Goal: Connect with others: Connect with others

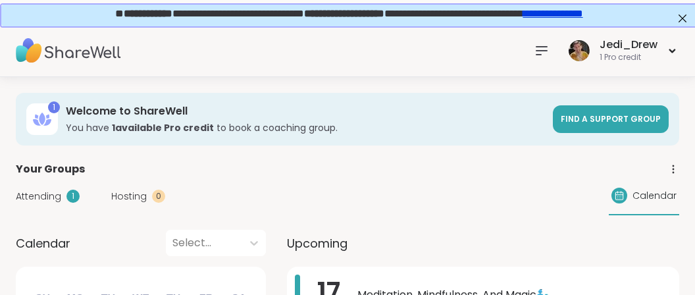
click at [540, 47] on icon at bounding box center [541, 51] width 16 height 16
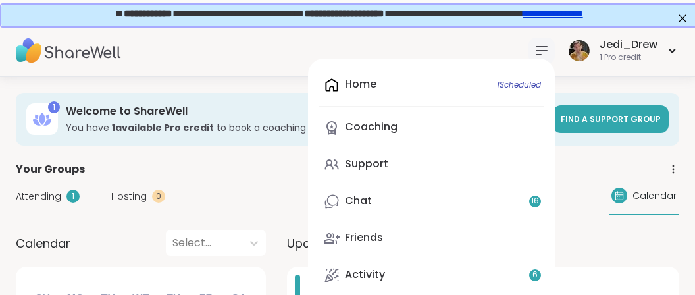
click at [514, 89] on div "Home 1 Scheduled Coaching Support Chat 16 Friends Activity 6 Host" at bounding box center [431, 199] width 247 height 280
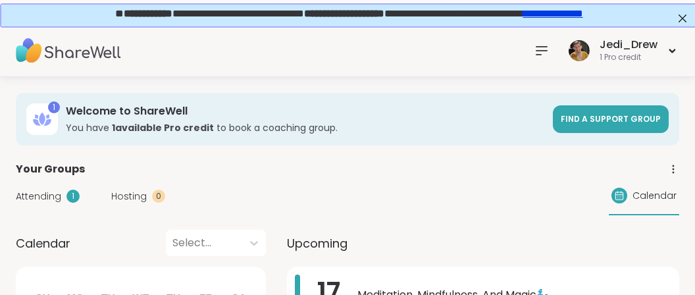
click at [547, 49] on icon at bounding box center [541, 51] width 16 height 16
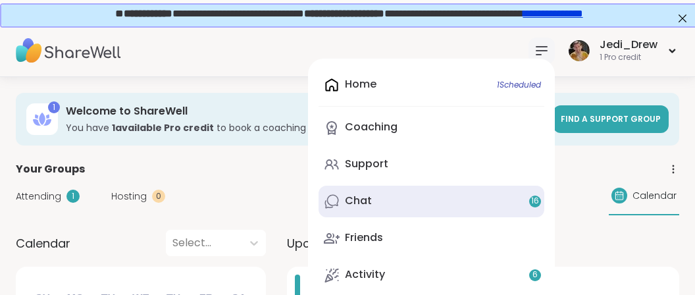
click at [405, 202] on link "Chat 16" at bounding box center [431, 201] width 226 height 32
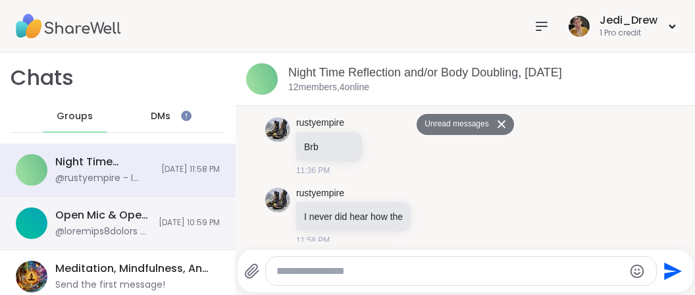
click at [126, 197] on div "Open Mic & Open Hearts, [DATE] [DATE] 10:59 PM" at bounding box center [117, 223] width 235 height 53
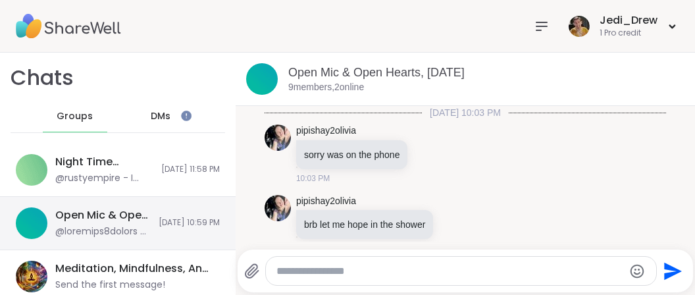
scroll to position [2290, 0]
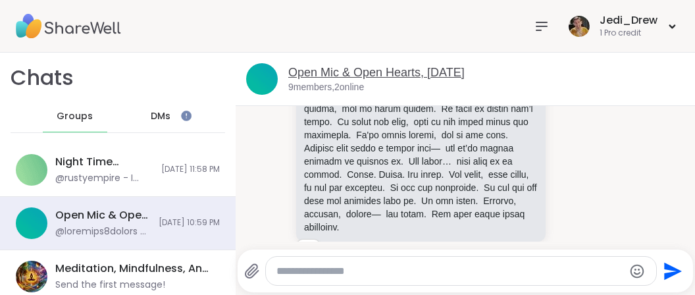
click at [333, 66] on link "Open Mic & Open Hearts, [DATE]" at bounding box center [376, 72] width 176 height 13
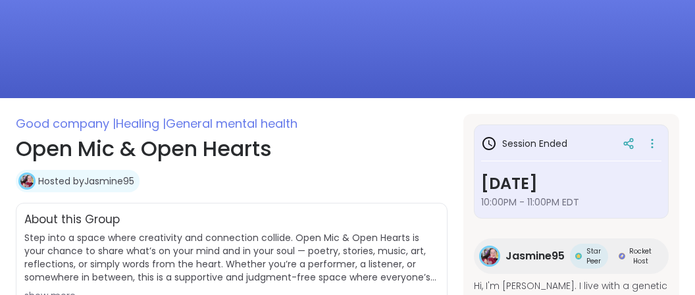
scroll to position [208, 0]
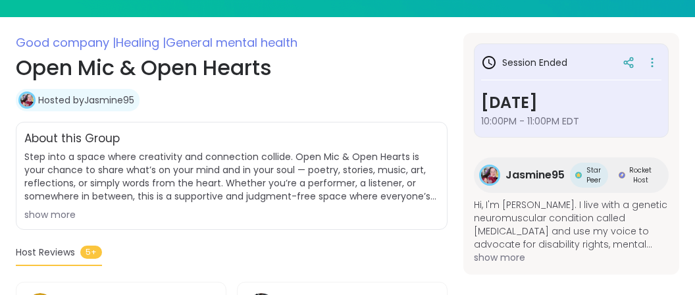
click at [535, 172] on span "Jasmine95" at bounding box center [534, 175] width 59 height 16
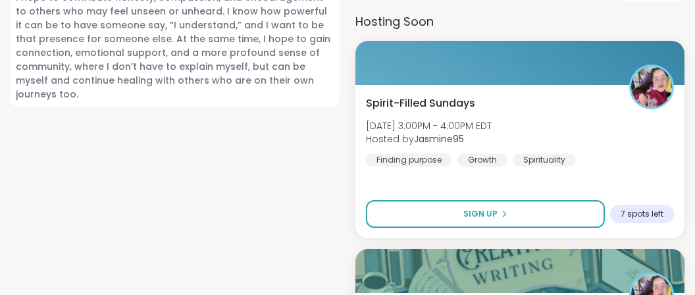
scroll to position [1042, 0]
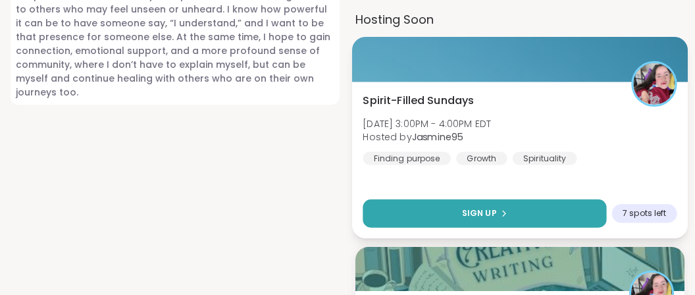
click at [551, 199] on button "Sign Up" at bounding box center [483, 213] width 243 height 28
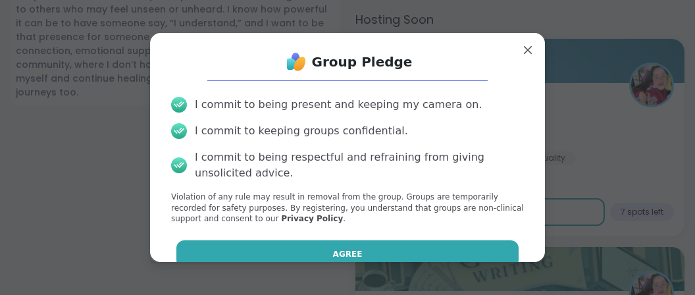
click at [396, 262] on button "Agree" at bounding box center [347, 254] width 343 height 28
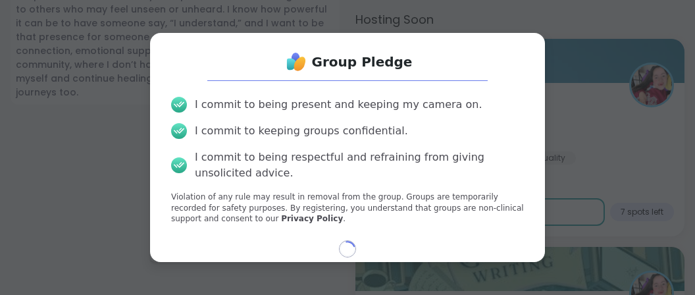
select select "**"
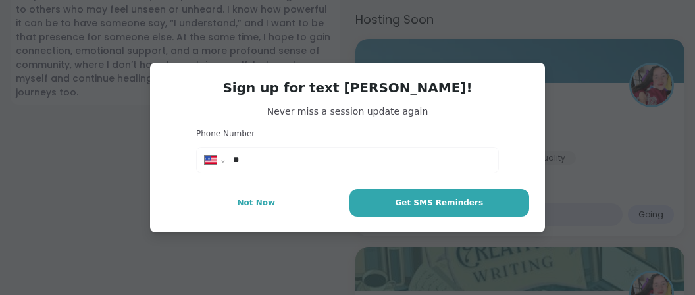
click at [126, 118] on div "**********" at bounding box center [347, 147] width 679 height 295
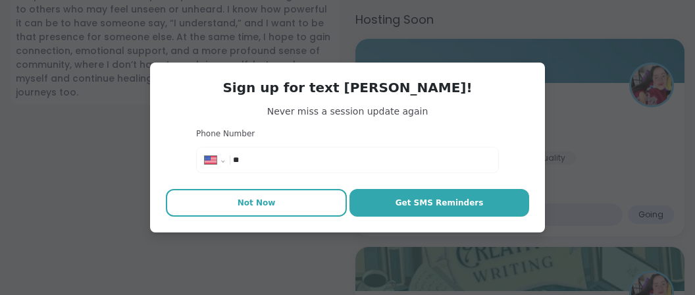
click at [274, 200] on button "Not Now" at bounding box center [256, 203] width 181 height 28
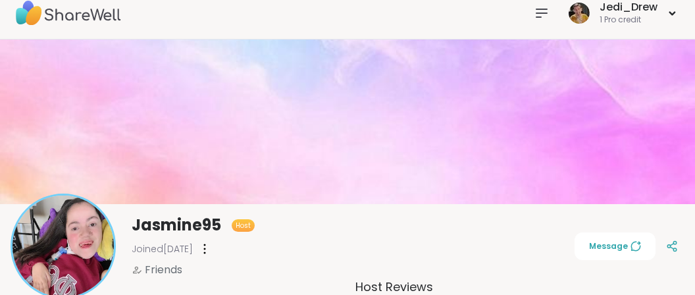
scroll to position [0, 0]
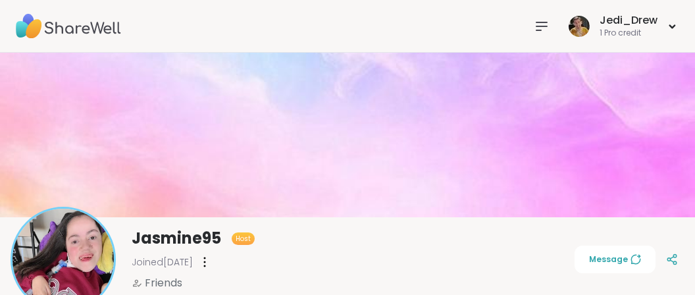
click at [549, 26] on icon at bounding box center [541, 26] width 16 height 16
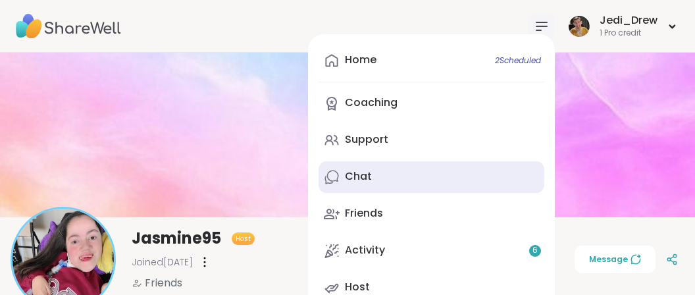
click at [374, 178] on link "Chat" at bounding box center [431, 177] width 226 height 32
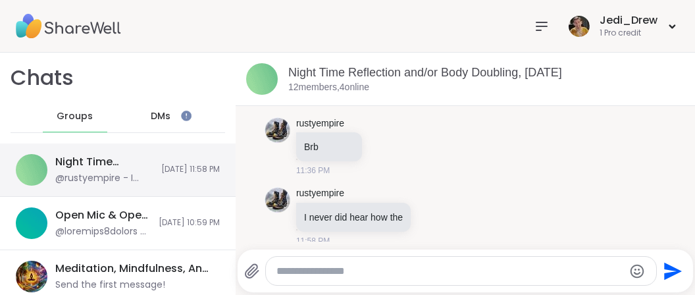
click at [72, 176] on div "@rustyempire - I never did hear how the" at bounding box center [104, 178] width 98 height 13
click at [109, 160] on div "Night Time Reflection and/or Body Doubling, [DATE]" at bounding box center [104, 162] width 98 height 14
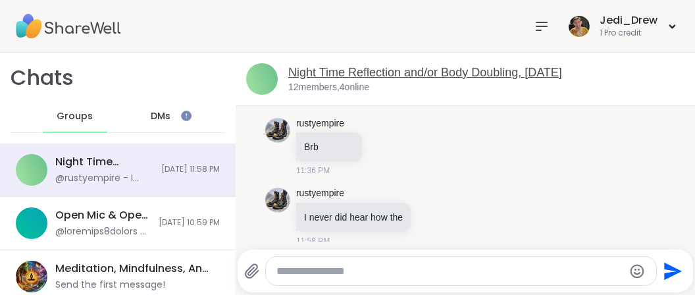
click at [298, 76] on link "Night Time Reflection and/or Body Doubling, [DATE]" at bounding box center [425, 72] width 274 height 13
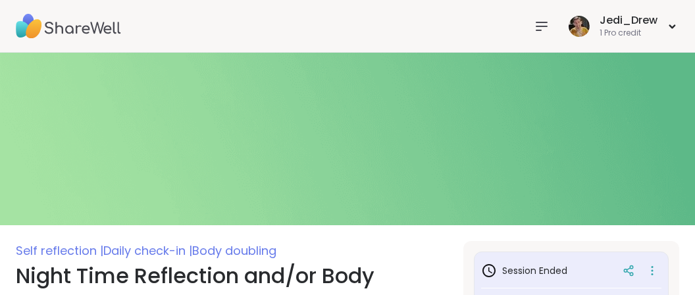
scroll to position [208, 0]
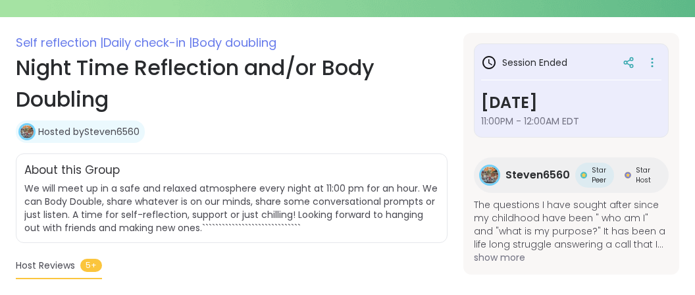
click at [508, 176] on span "Steven6560" at bounding box center [537, 175] width 64 height 16
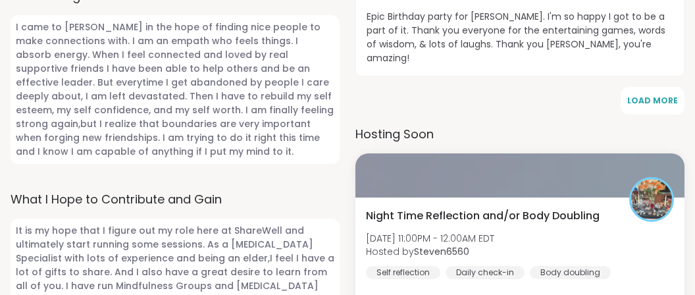
scroll to position [1042, 0]
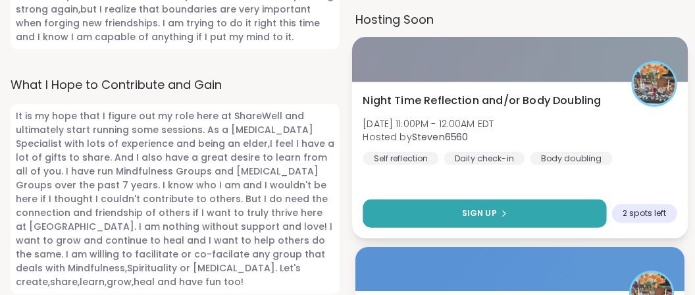
click at [518, 201] on button "Sign Up" at bounding box center [483, 213] width 243 height 28
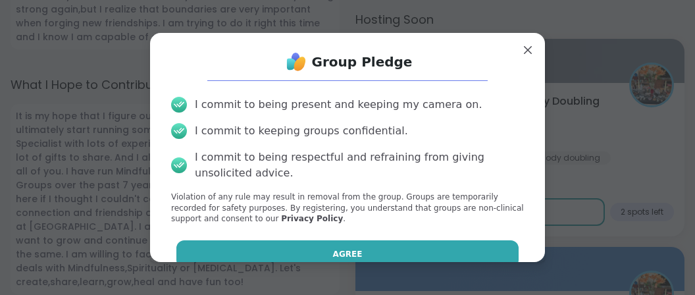
click at [399, 252] on button "Agree" at bounding box center [347, 254] width 343 height 28
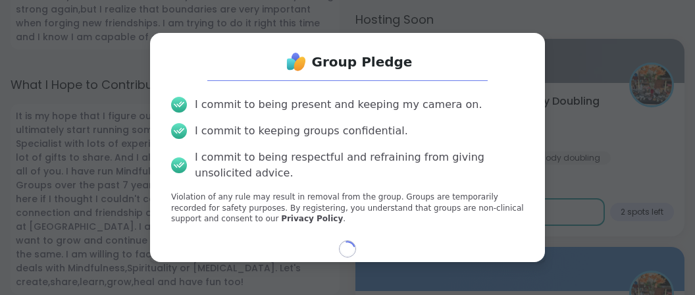
select select "**"
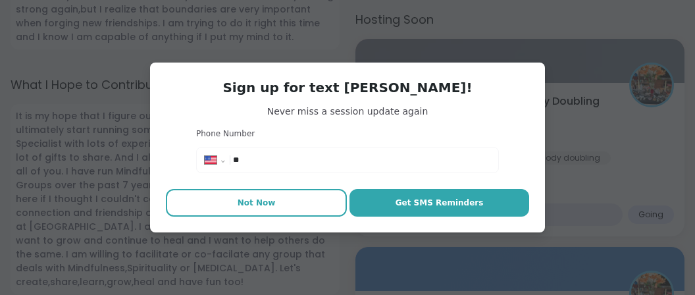
click at [309, 215] on button "Not Now" at bounding box center [256, 203] width 181 height 28
